Goal: Use online tool/utility: Utilize a website feature to perform a specific function

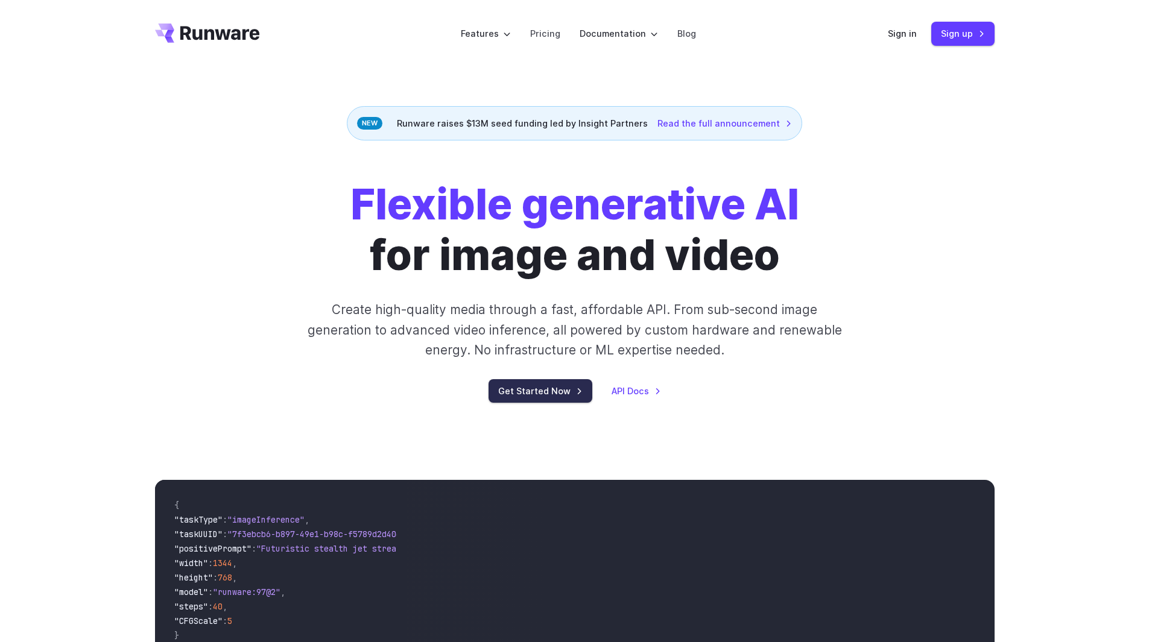
click at [553, 379] on link "Get Started Now" at bounding box center [541, 391] width 104 height 24
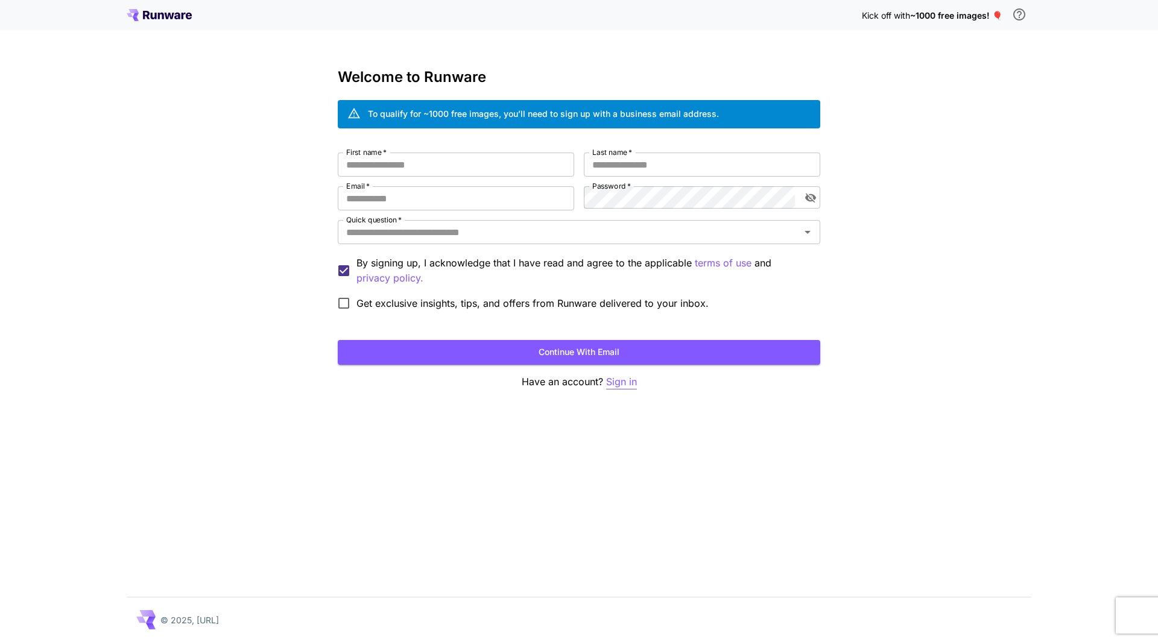
click at [619, 375] on p "Sign in" at bounding box center [621, 382] width 31 height 15
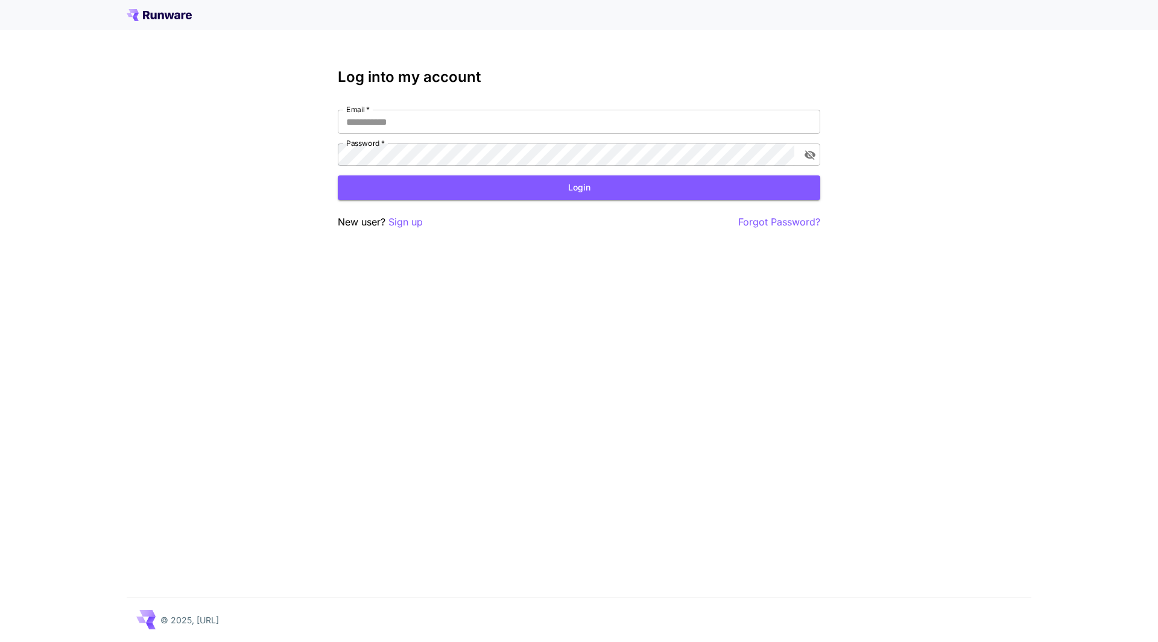
type input "**********"
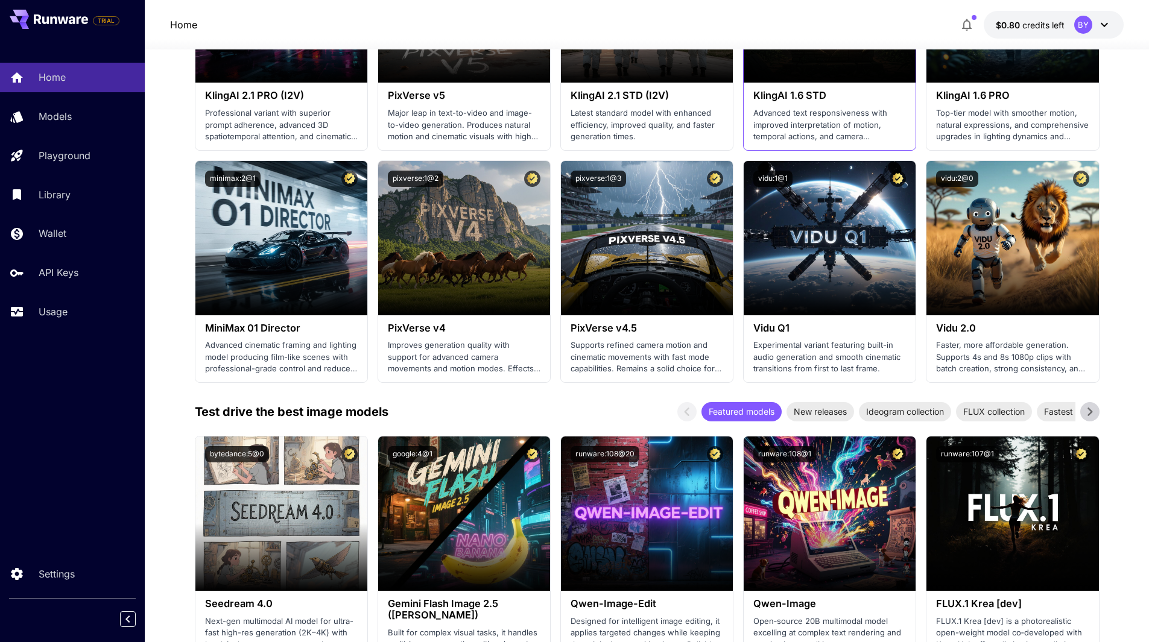
scroll to position [965, 0]
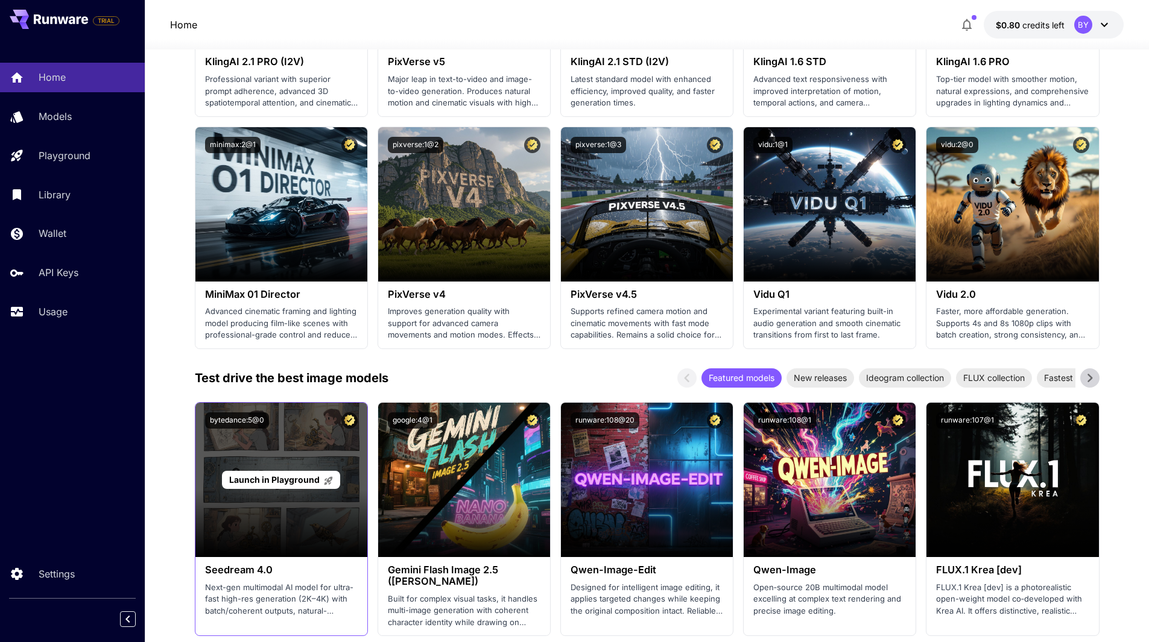
click at [268, 403] on div "Launch in Playground" at bounding box center [281, 480] width 172 height 154
click at [293, 475] on span "Launch in Playground" at bounding box center [274, 480] width 90 height 10
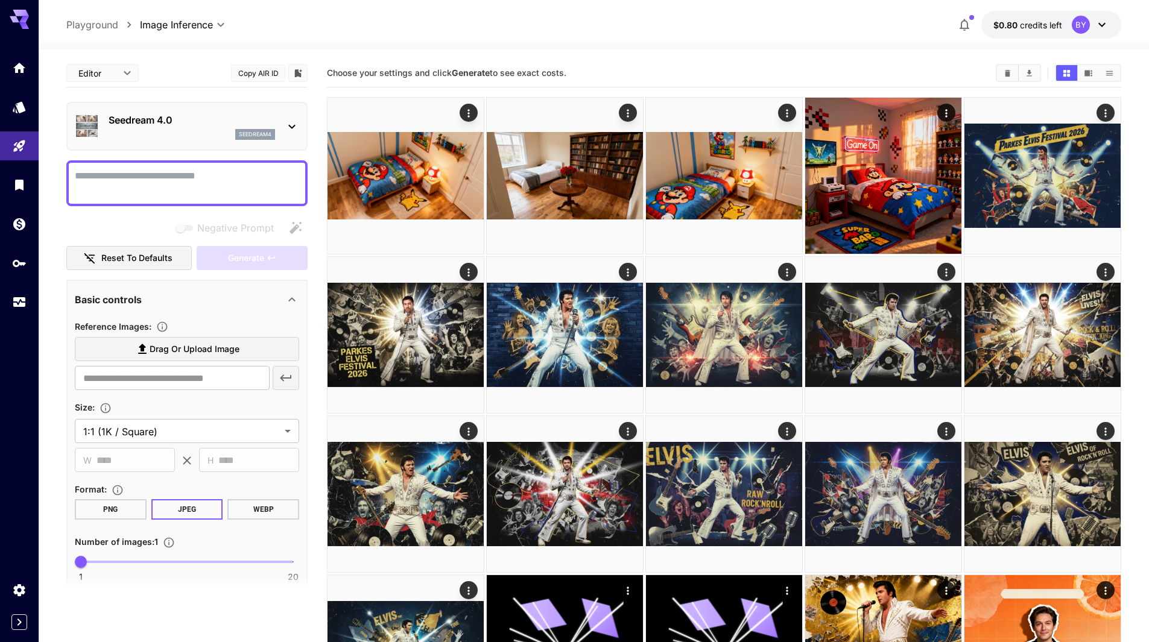
click at [200, 169] on textarea "Negative Prompt" at bounding box center [187, 183] width 224 height 29
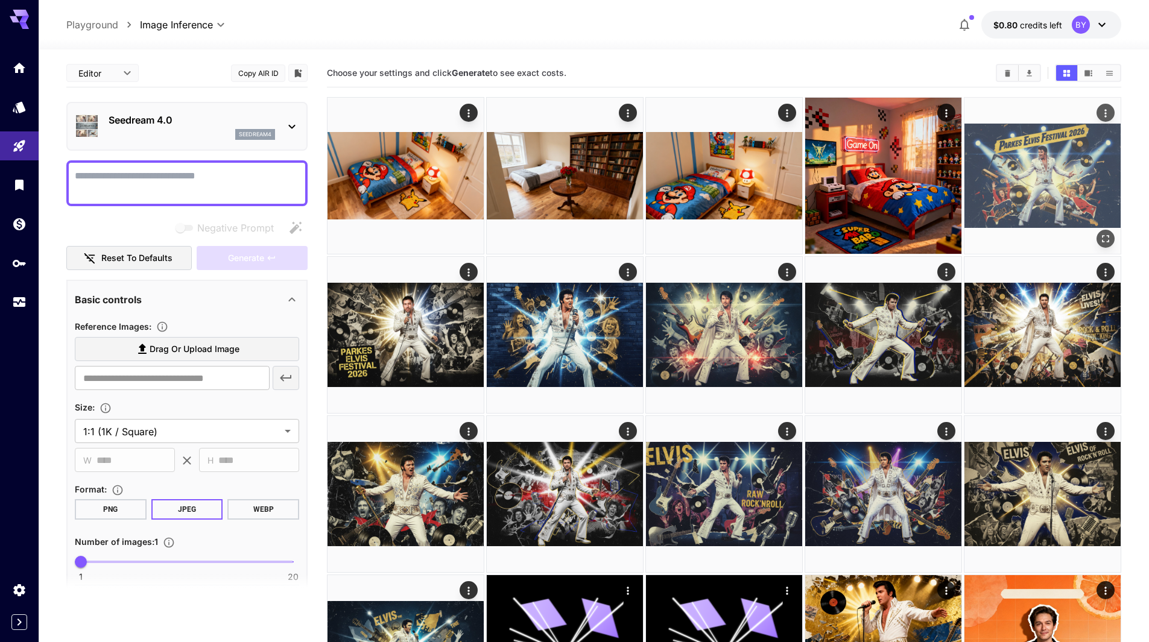
click at [999, 151] on img at bounding box center [1042, 176] width 156 height 156
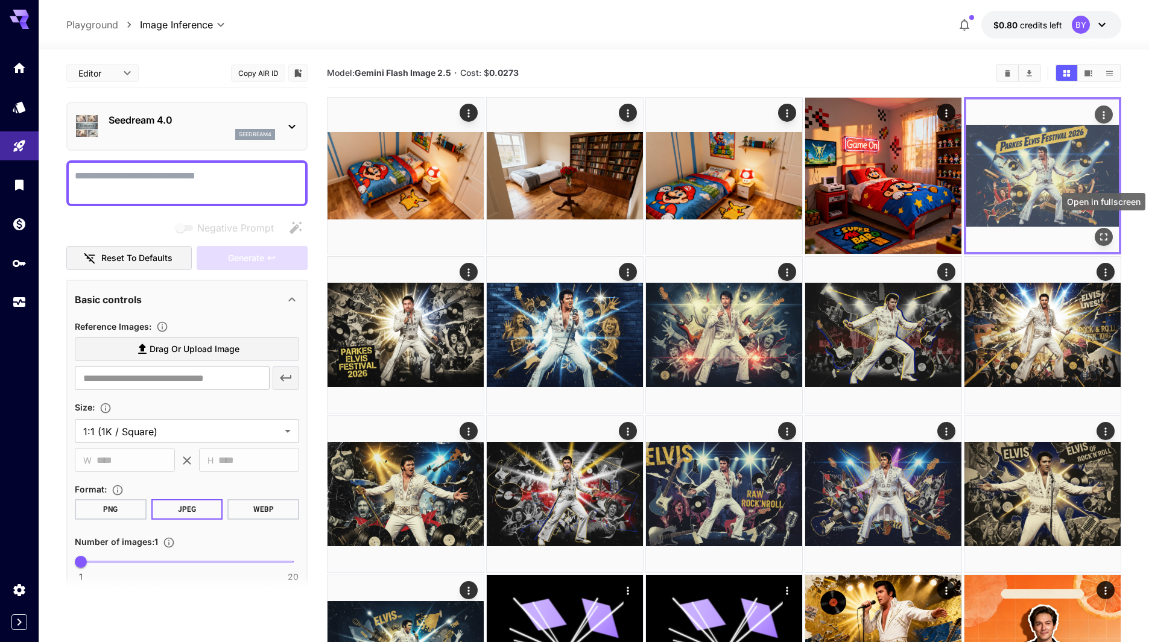
click at [1098, 231] on icon "Open in fullscreen" at bounding box center [1104, 237] width 12 height 12
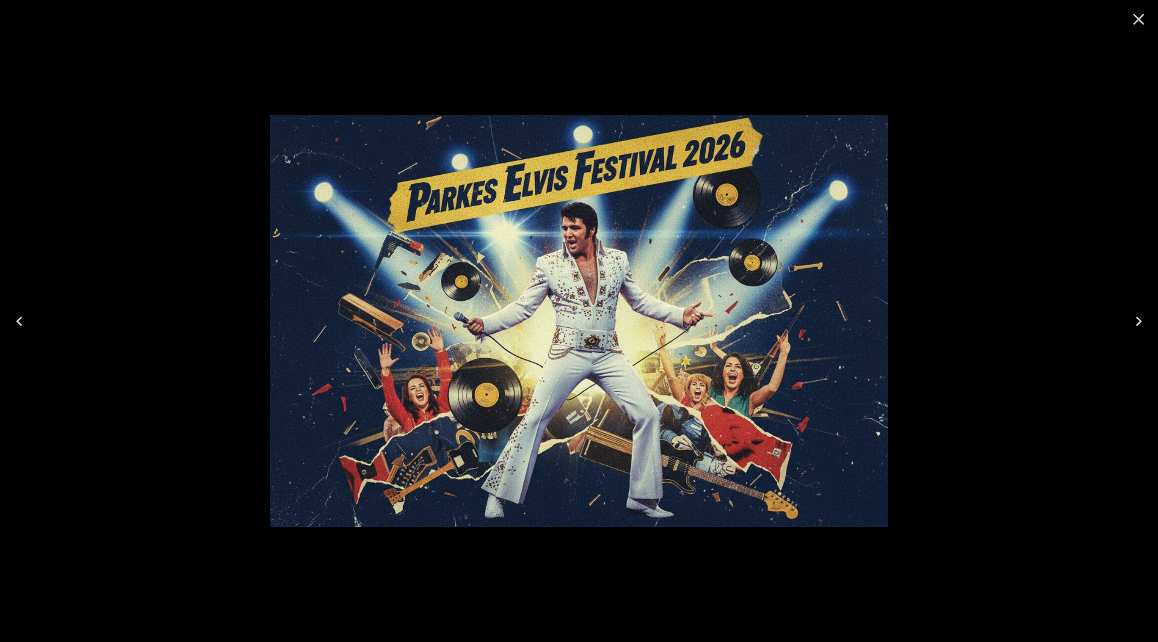
click at [1144, 18] on icon "Close" at bounding box center [1138, 19] width 19 height 19
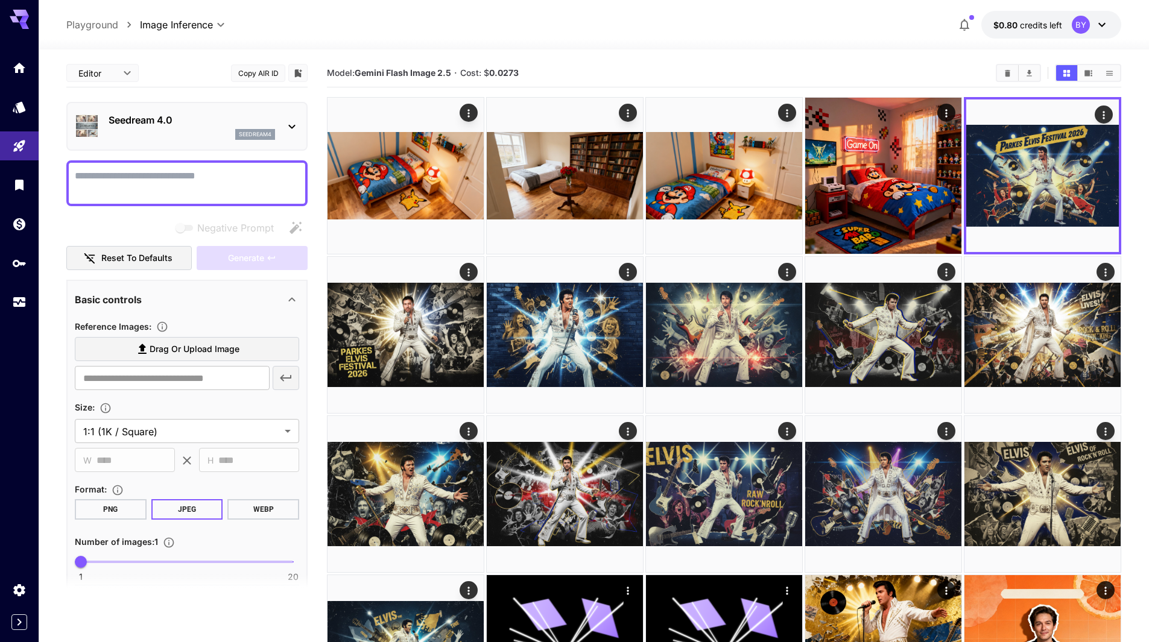
click at [194, 169] on textarea "Negative Prompt" at bounding box center [187, 183] width 224 height 29
click at [98, 169] on textarea "**********" at bounding box center [187, 183] width 224 height 29
drag, startPoint x: 108, startPoint y: 160, endPoint x: 42, endPoint y: 170, distance: 66.4
click at [42, 170] on section "**********" at bounding box center [594, 567] width 1110 height 1037
type textarea "**********"
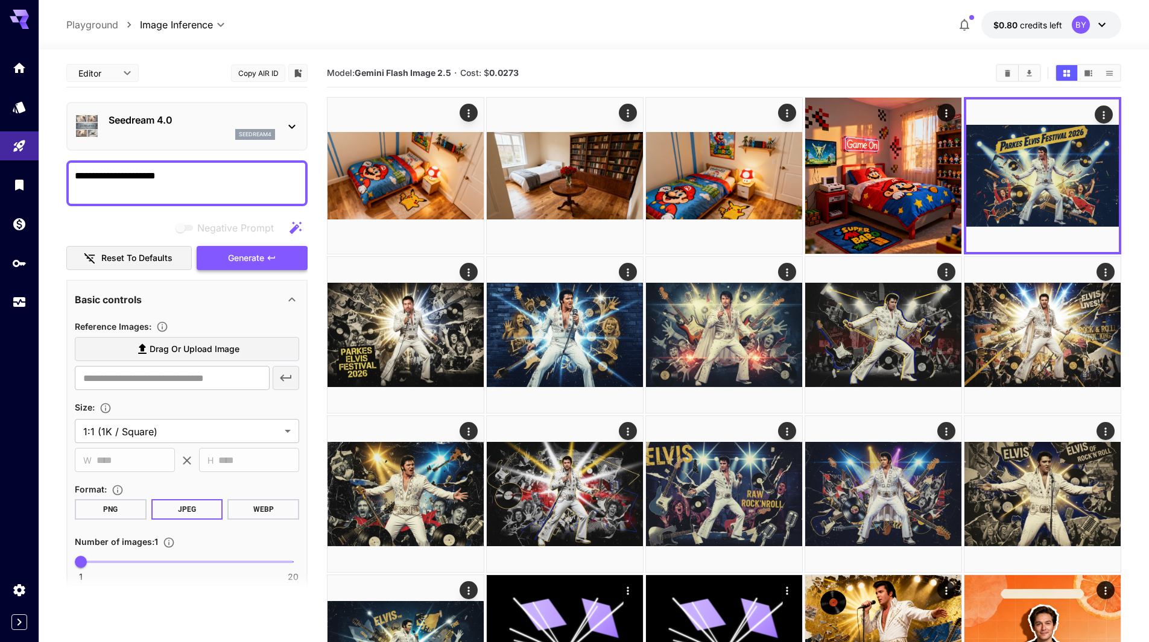
click at [270, 249] on button "Generate" at bounding box center [252, 258] width 111 height 25
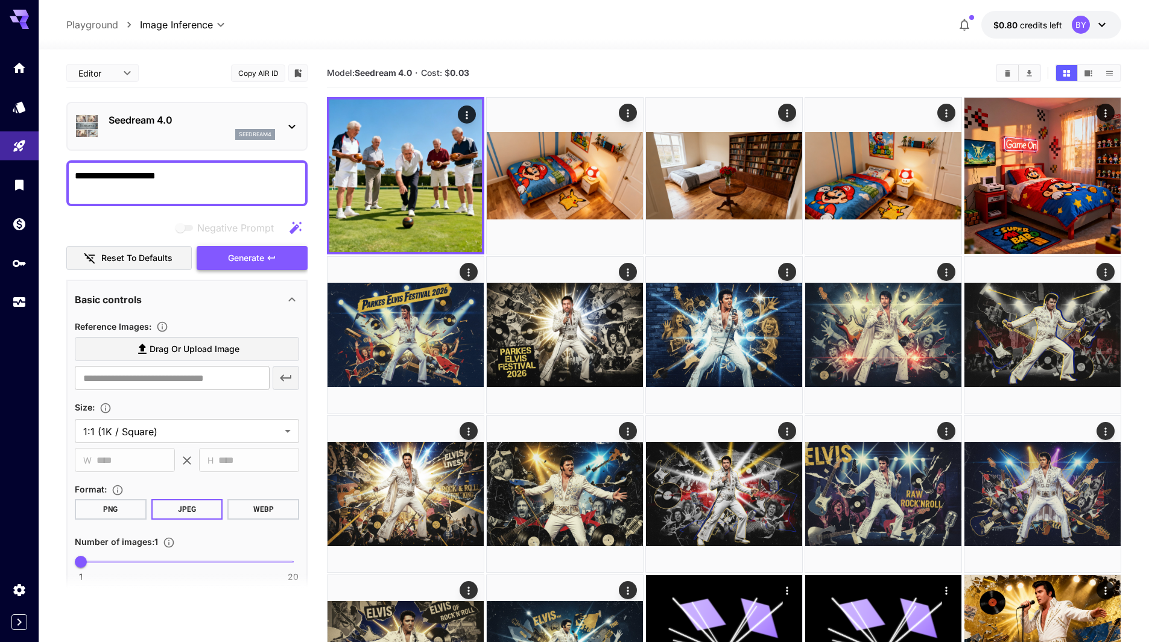
click at [270, 249] on button "Generate" at bounding box center [252, 258] width 111 height 25
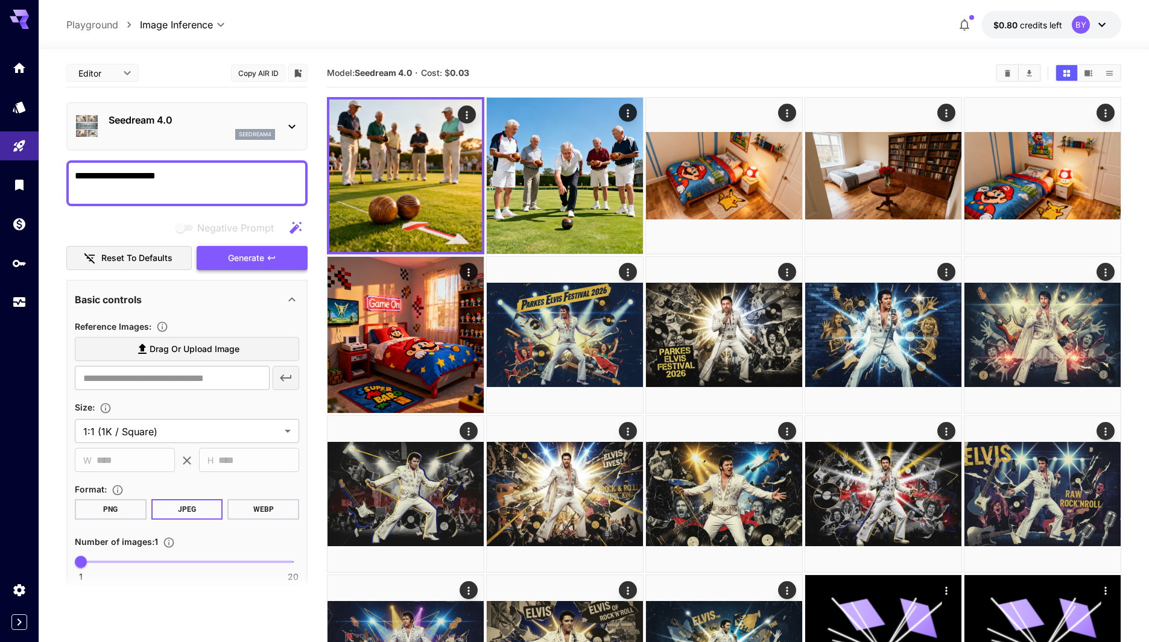
click at [270, 249] on button "Generate" at bounding box center [252, 258] width 111 height 25
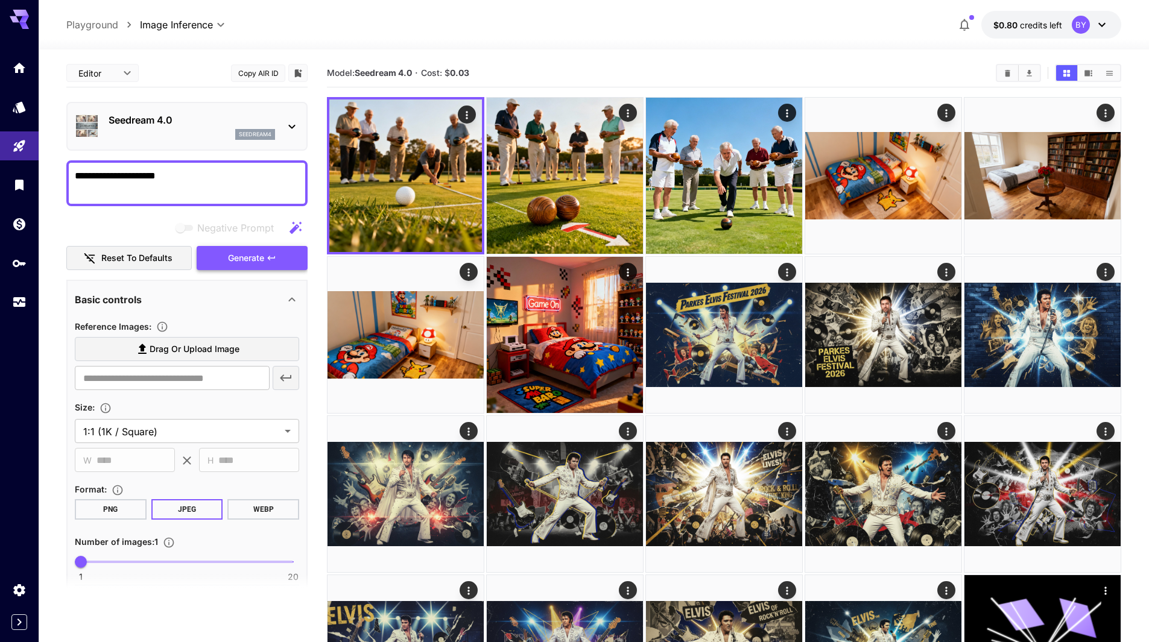
click at [255, 250] on button "Generate" at bounding box center [252, 258] width 111 height 25
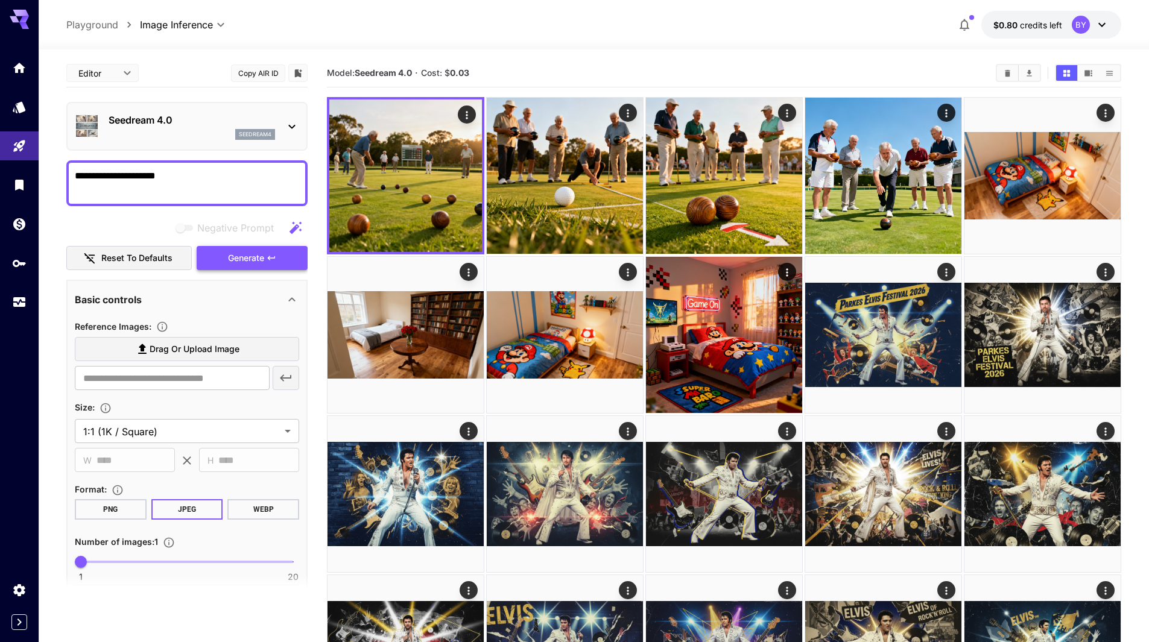
click at [271, 253] on icon "button" at bounding box center [272, 258] width 10 height 10
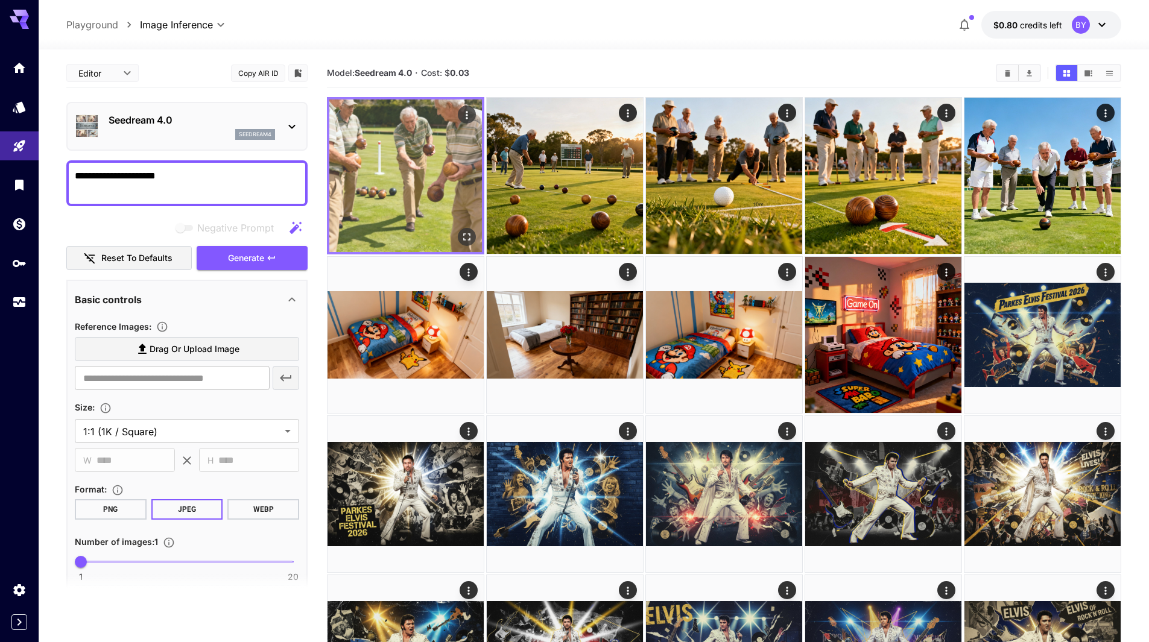
click at [437, 180] on img at bounding box center [405, 176] width 153 height 153
click at [463, 236] on button "Open in fullscreen" at bounding box center [467, 237] width 18 height 18
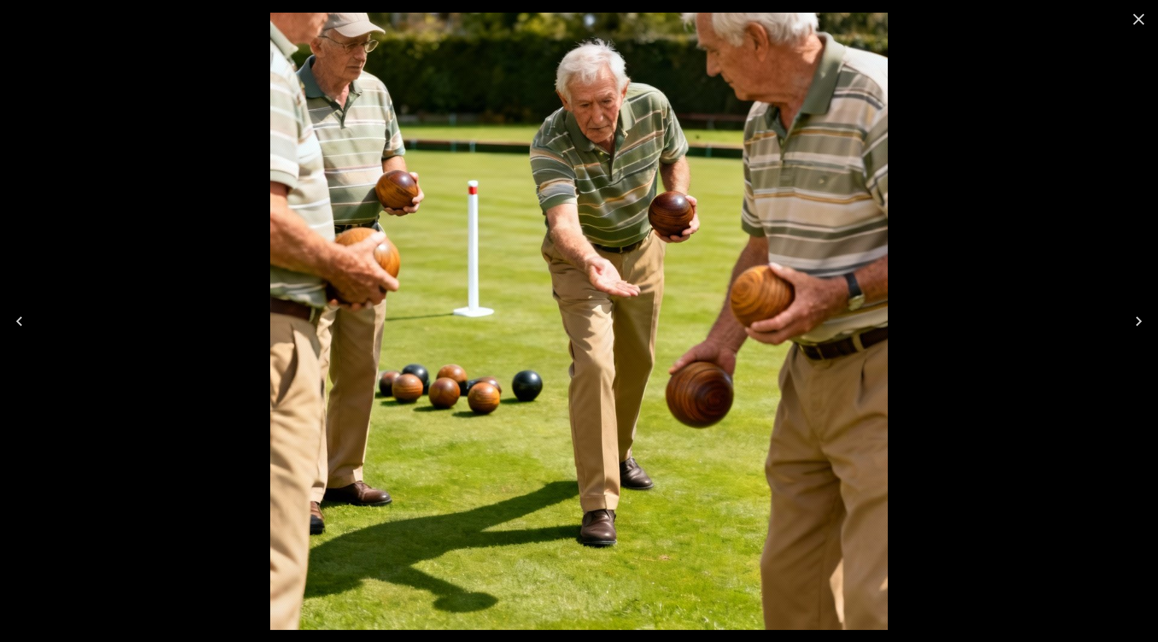
click at [1145, 25] on icon "Close" at bounding box center [1138, 19] width 19 height 19
